Goal: Information Seeking & Learning: Learn about a topic

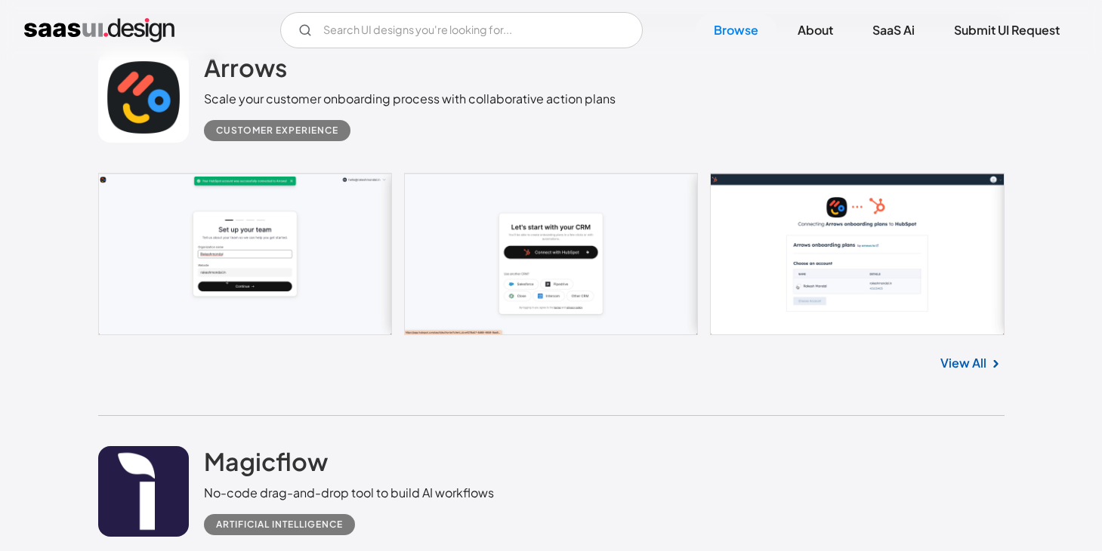
scroll to position [1237, 0]
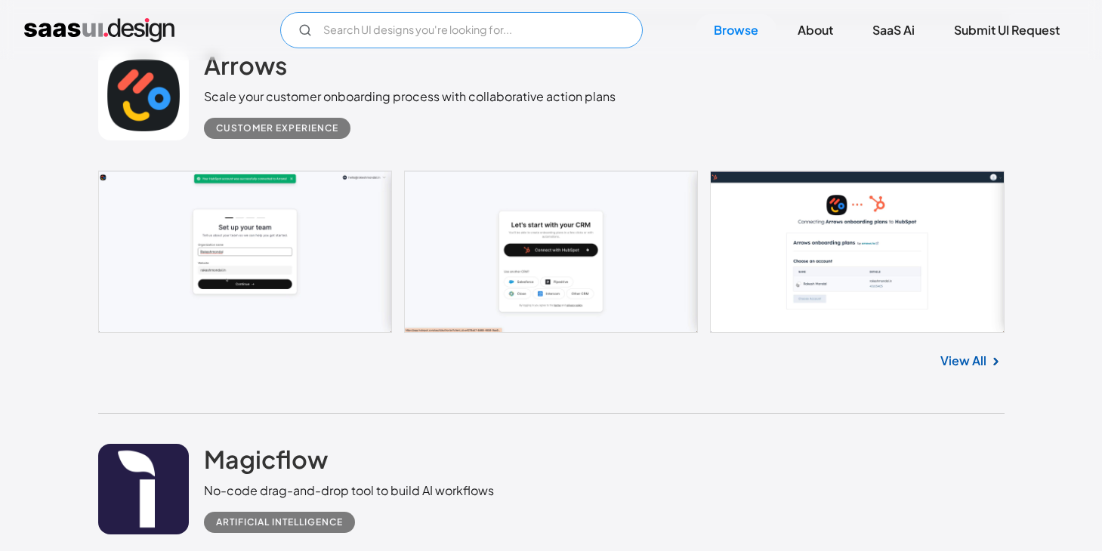
click at [494, 37] on input "Email Form" at bounding box center [461, 30] width 363 height 36
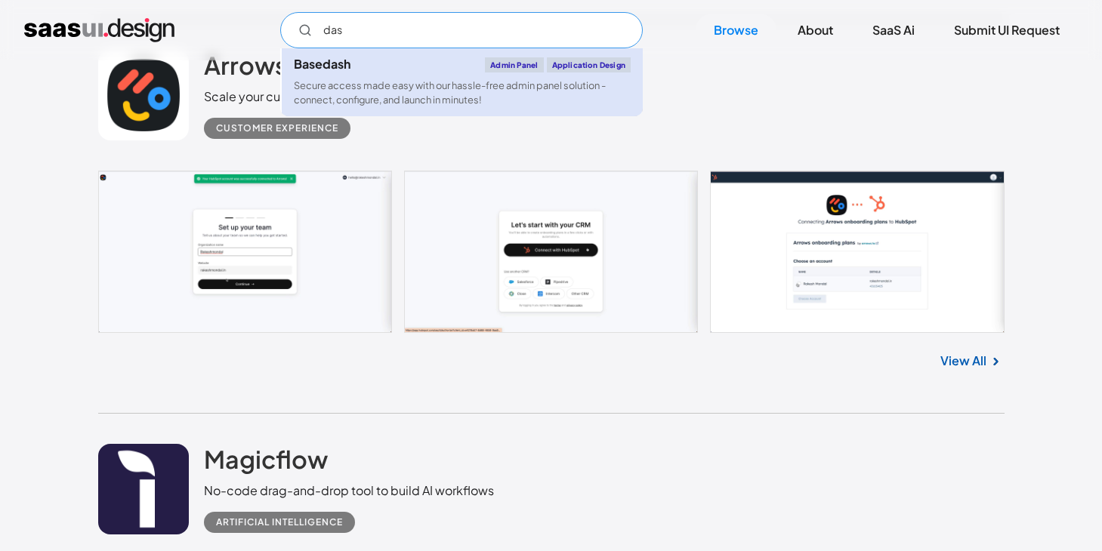
click at [455, 74] on link "Basedash Admin Panel Application Design Secure access made easy with our hassle…" at bounding box center [462, 82] width 361 height 68
type input "das"
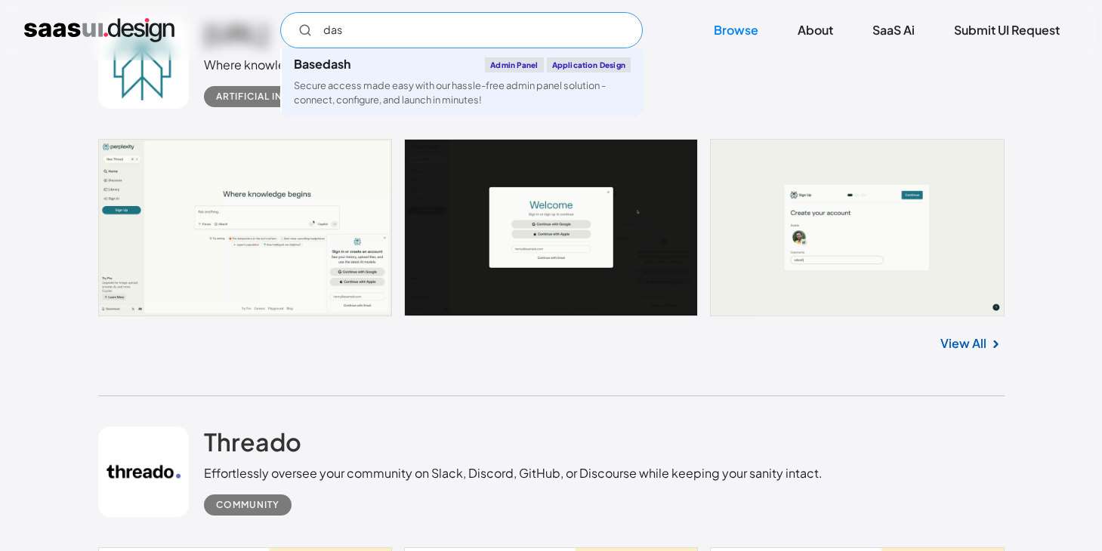
scroll to position [2834, 0]
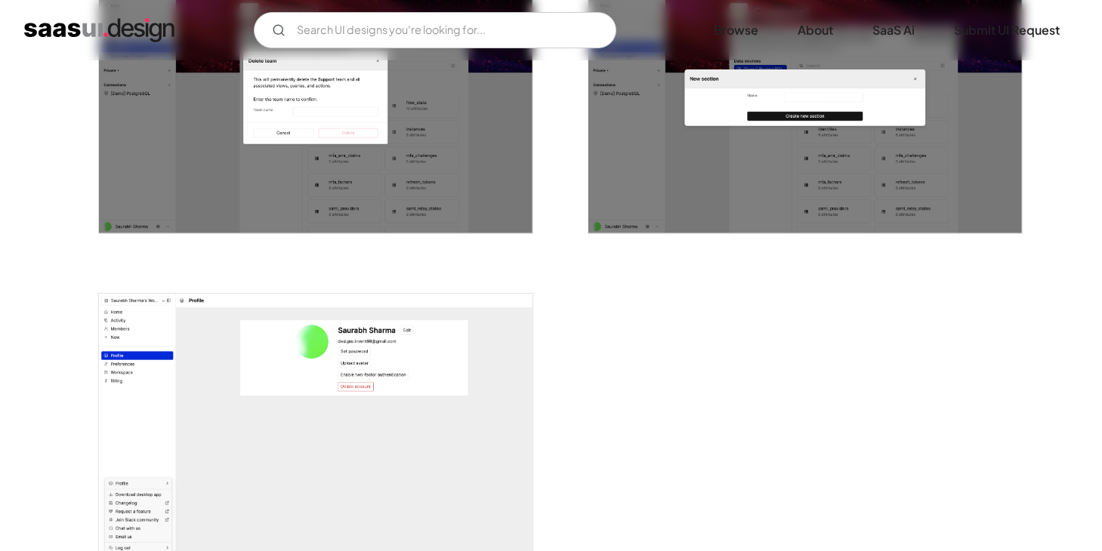
scroll to position [3046, 0]
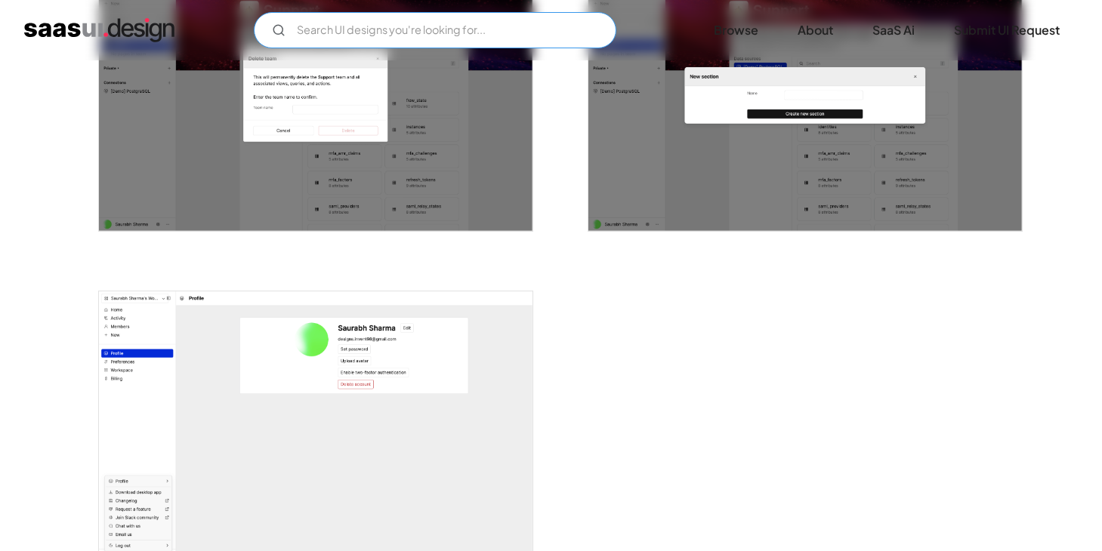
click at [368, 26] on input "Email Form" at bounding box center [435, 30] width 363 height 36
click at [409, 30] on input "charts" at bounding box center [435, 30] width 363 height 36
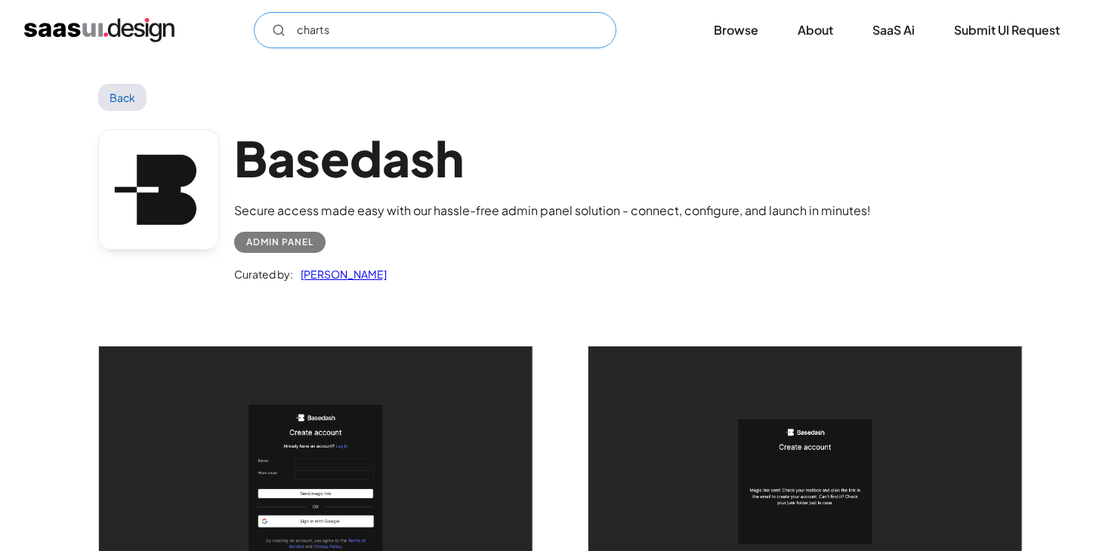
scroll to position [0, 0]
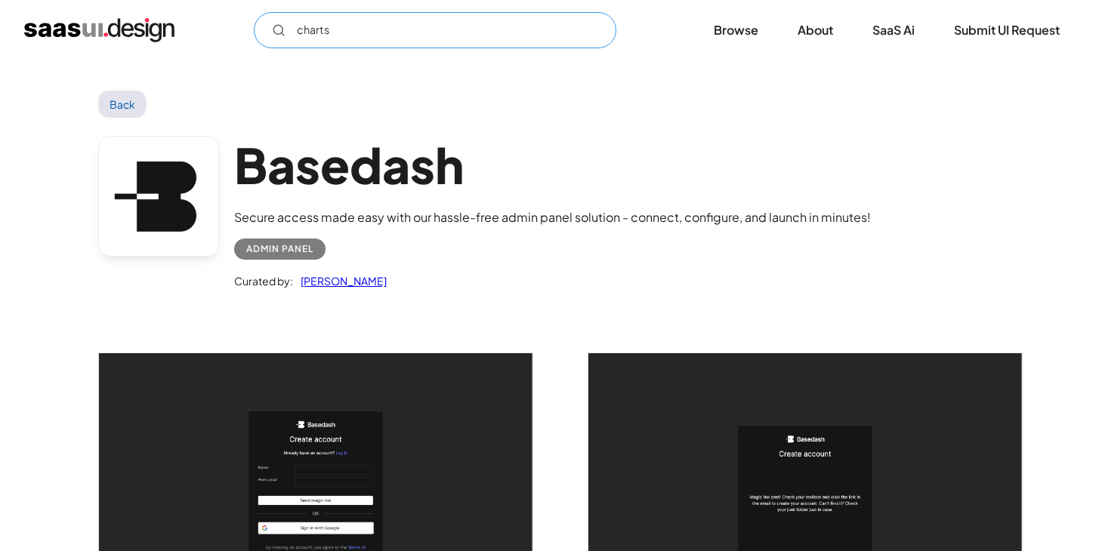
click at [446, 43] on input "charts" at bounding box center [435, 30] width 363 height 36
click at [329, 38] on input "charts" at bounding box center [435, 30] width 363 height 36
type input "c"
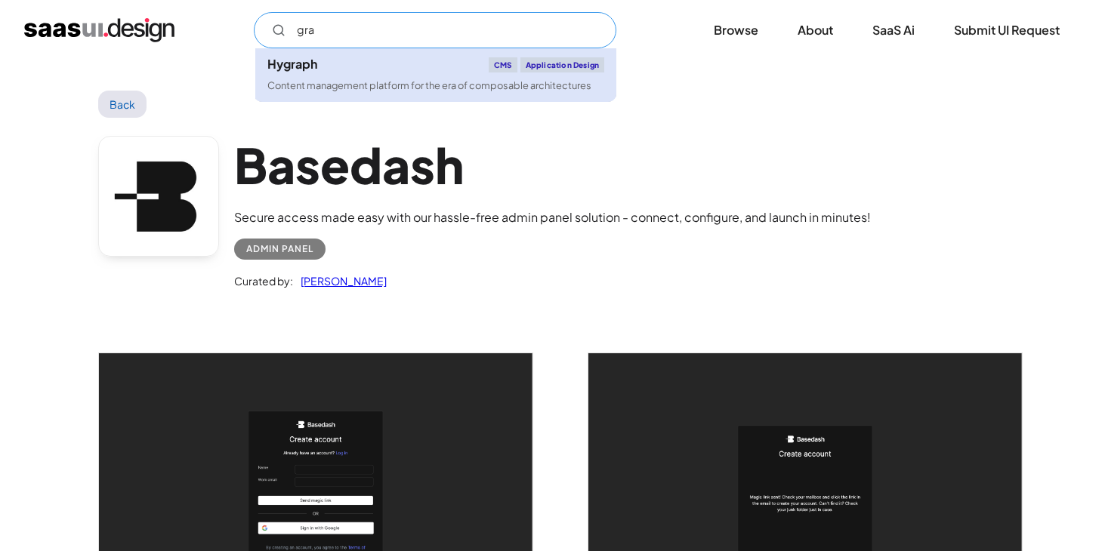
click at [329, 88] on div "Content management platform for the era of composable architectures" at bounding box center [429, 86] width 324 height 14
type input "gra"
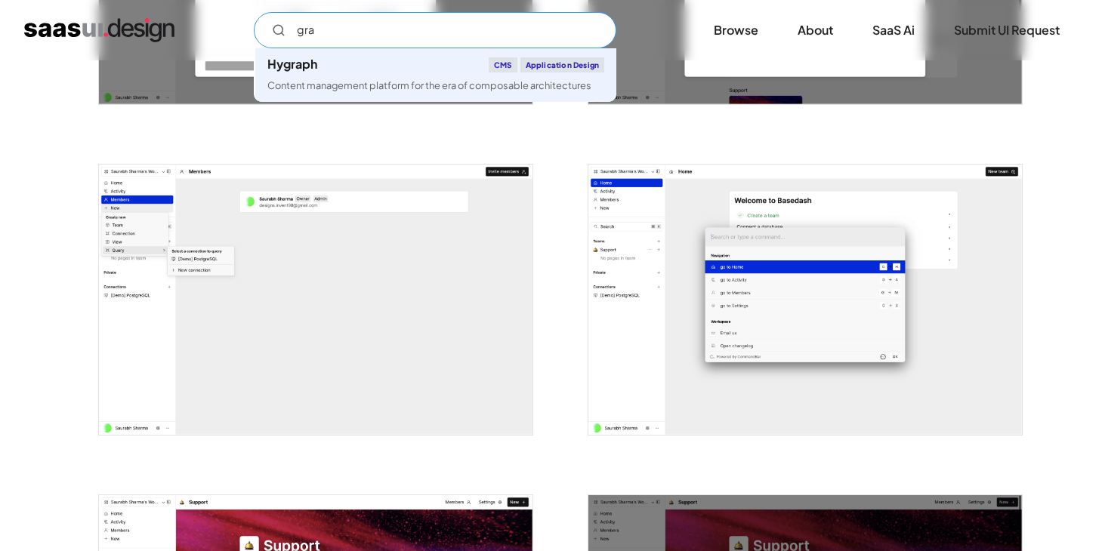
scroll to position [2257, 0]
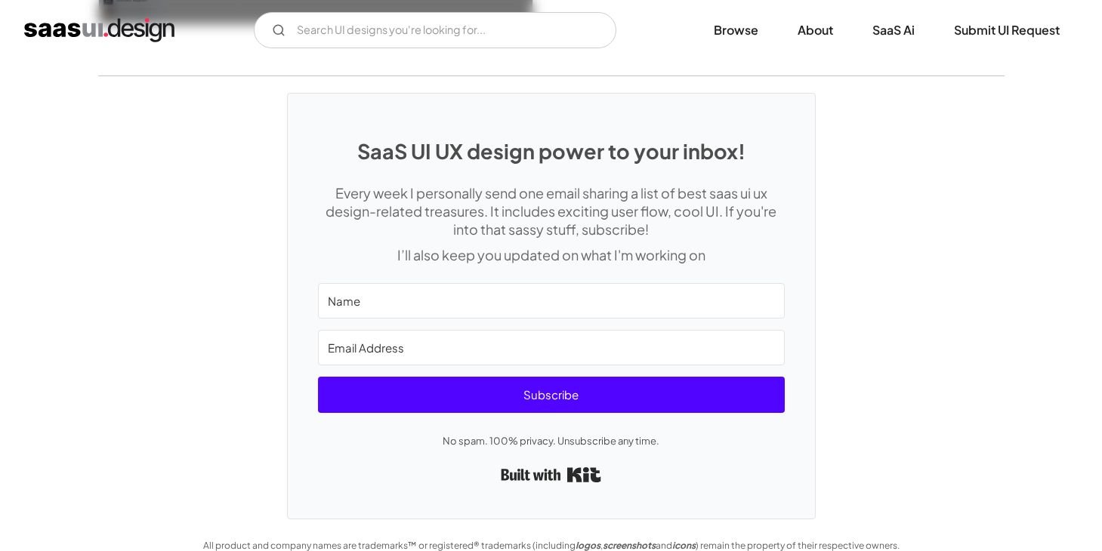
scroll to position [4183, 0]
